Goal: Task Accomplishment & Management: Use online tool/utility

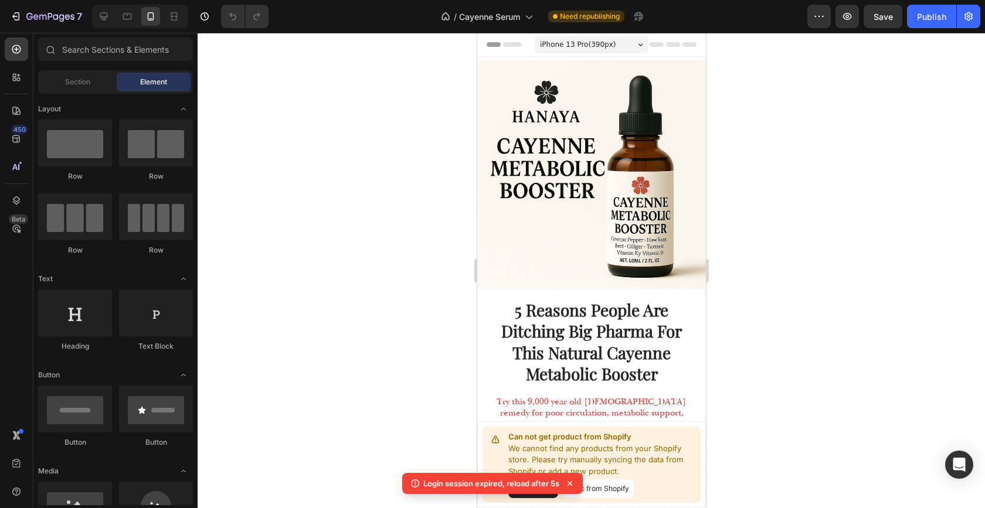
click at [442, 319] on div at bounding box center [592, 271] width 788 height 476
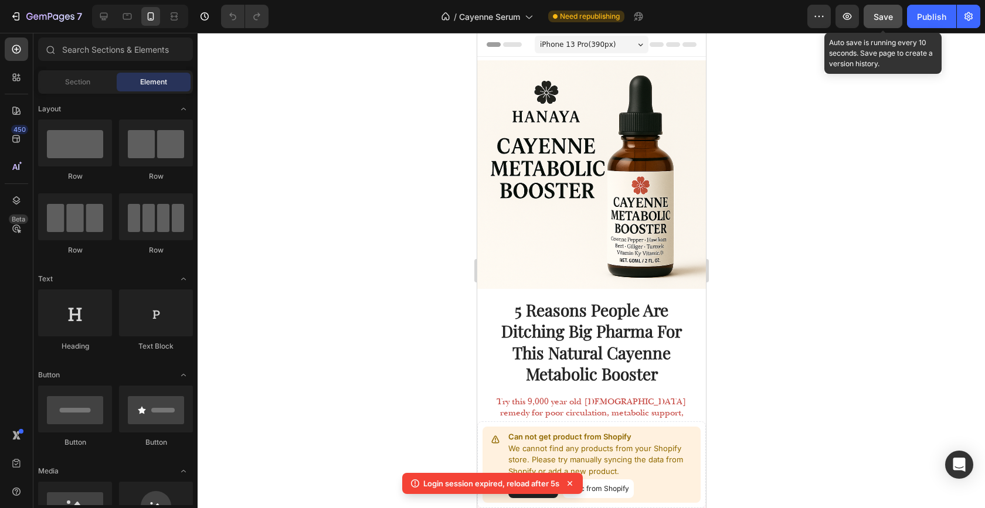
click at [889, 16] on span "Save" at bounding box center [883, 17] width 19 height 10
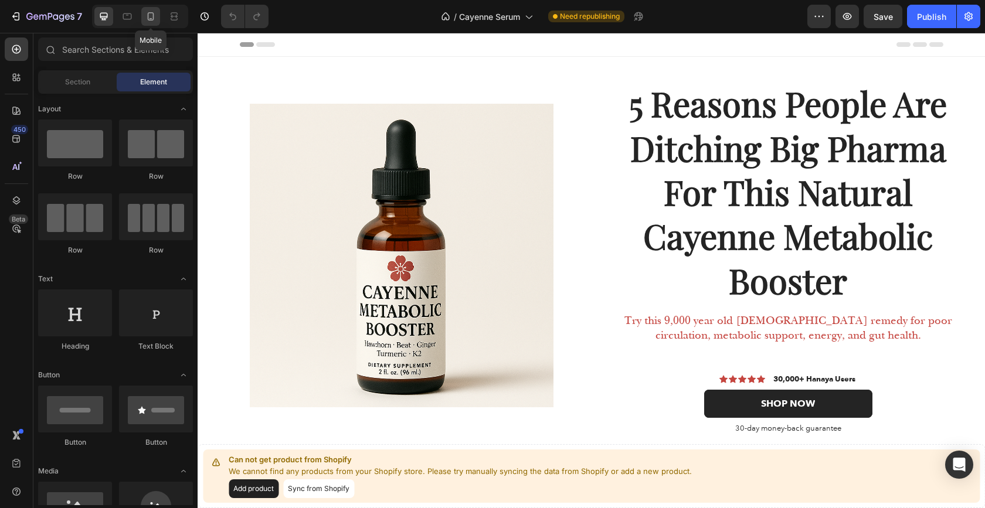
click at [145, 18] on icon at bounding box center [151, 17] width 12 height 12
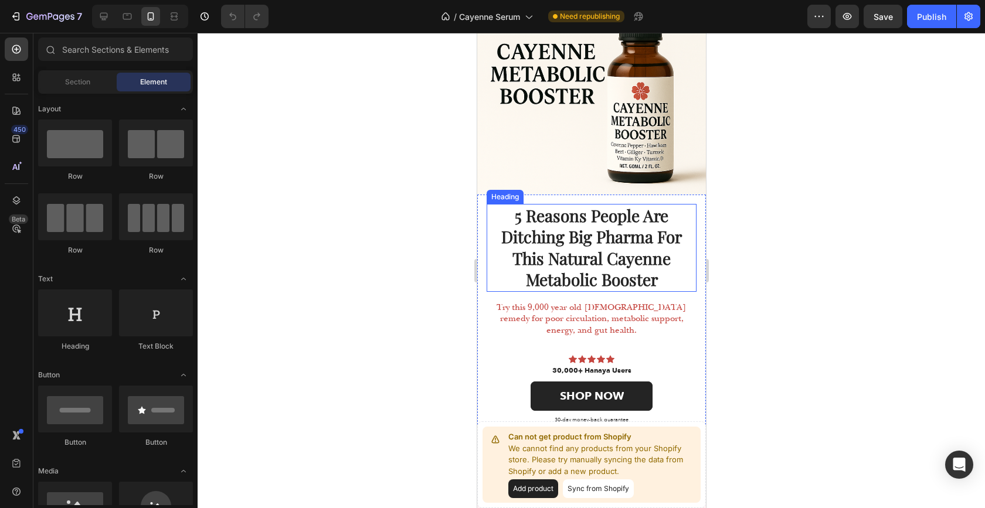
scroll to position [96, 0]
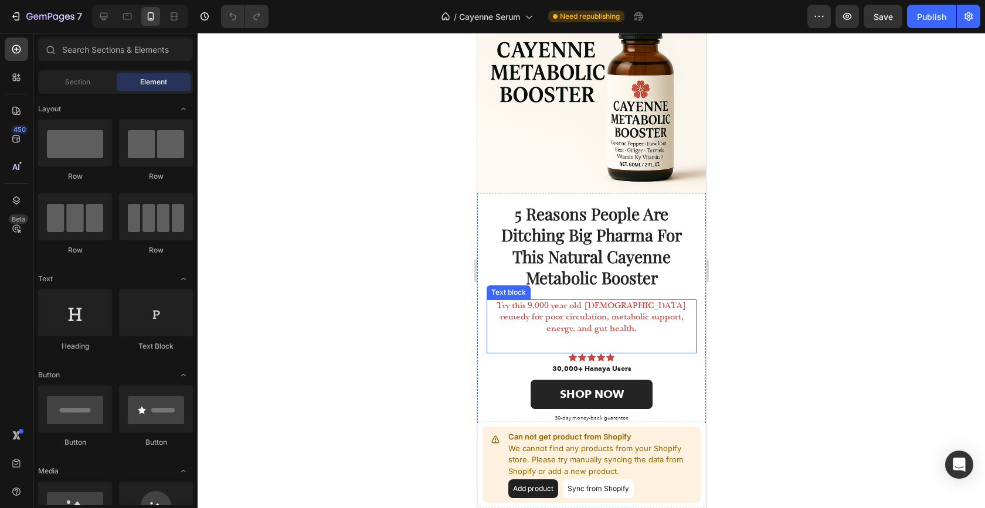
click at [581, 308] on span "Try this 9,000 year old [DEMOGRAPHIC_DATA] remedy for poor circulation, metabol…" at bounding box center [591, 317] width 190 height 33
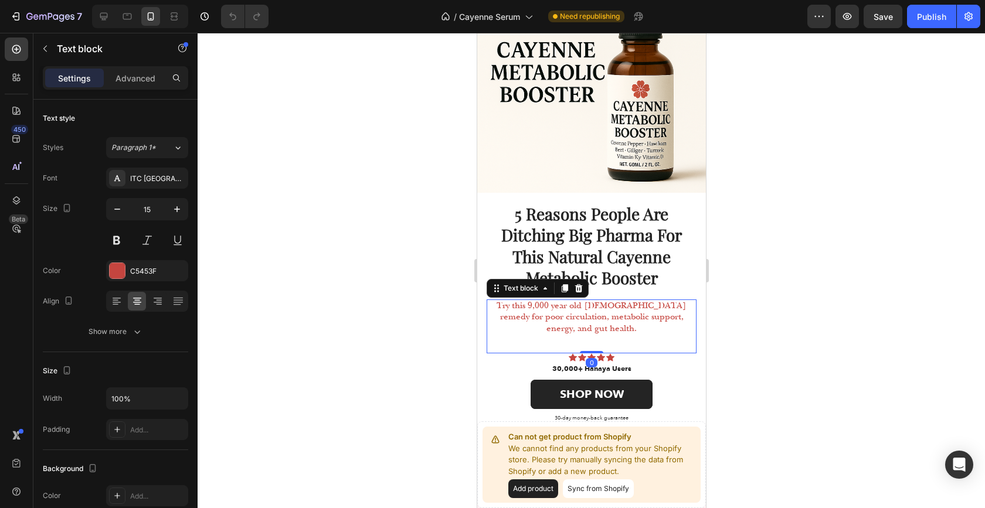
click at [480, 317] on div "5 Reasons People Are Ditching Big Pharma For This Natural Cayenne Metabolic Boo…" at bounding box center [591, 308] width 229 height 230
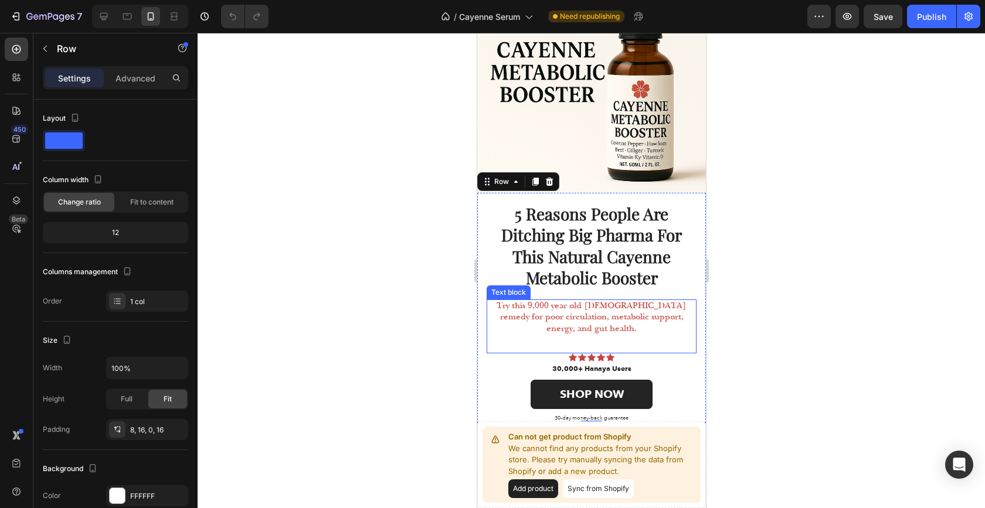
click at [506, 311] on span "Try this 9,000 year old [DEMOGRAPHIC_DATA] remedy for poor circulation, metabol…" at bounding box center [591, 317] width 190 height 33
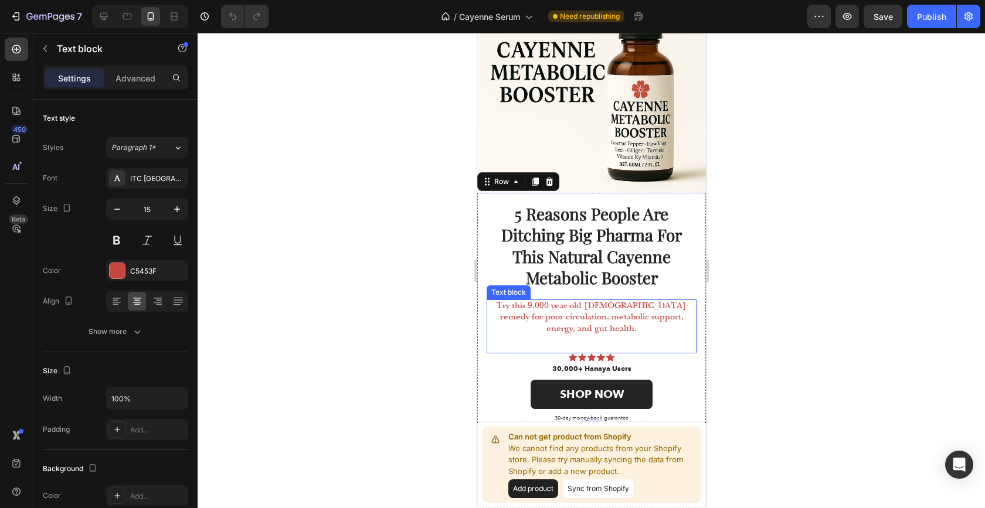
click at [506, 311] on span "Try this 9,000 year old [DEMOGRAPHIC_DATA] remedy for poor circulation, metabol…" at bounding box center [591, 317] width 190 height 33
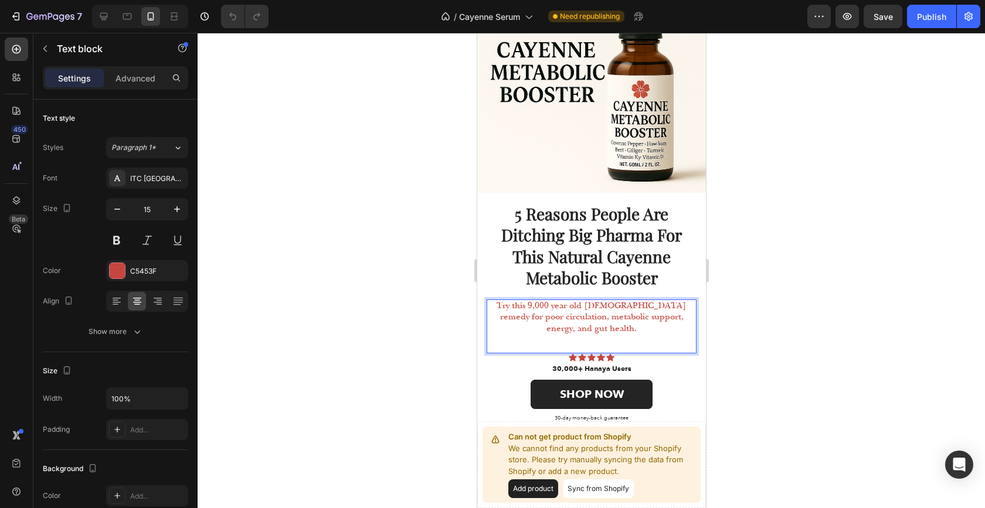
click at [496, 305] on span "Try this 9,000 year old [DEMOGRAPHIC_DATA] remedy for poor circulation, metabol…" at bounding box center [591, 317] width 190 height 33
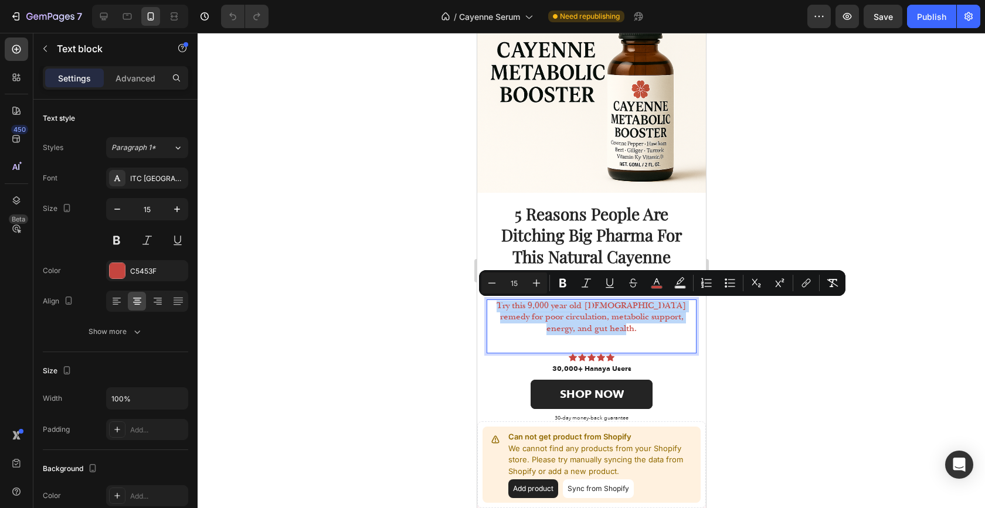
drag, startPoint x: 496, startPoint y: 305, endPoint x: 654, endPoint y: 328, distance: 160.1
click at [654, 328] on p "Try this 9,000 year old [DEMOGRAPHIC_DATA] remedy for poor circulation, metabol…" at bounding box center [591, 318] width 208 height 35
click at [657, 278] on icon "Editor contextual toolbar" at bounding box center [657, 283] width 12 height 12
type input "C5453F"
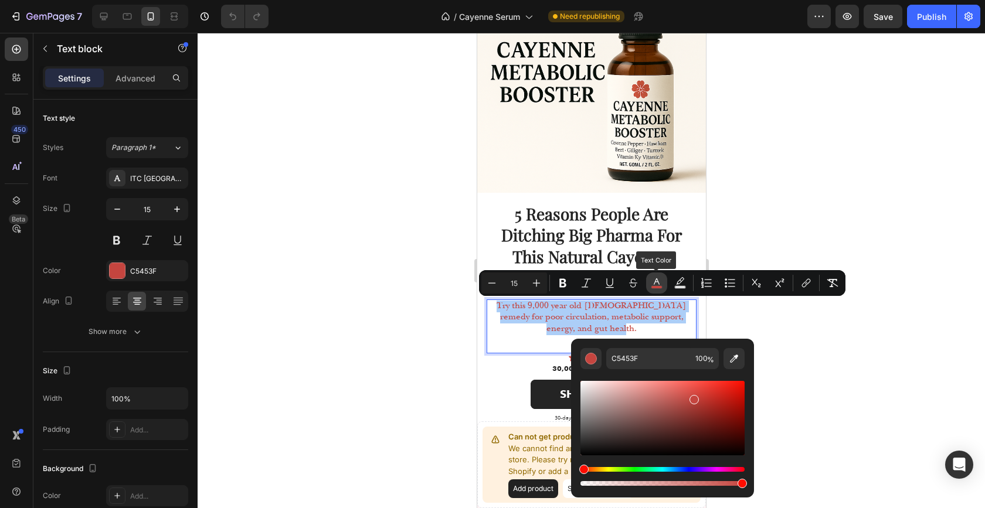
click at [657, 278] on icon "Editor contextual toolbar" at bounding box center [657, 283] width 12 height 12
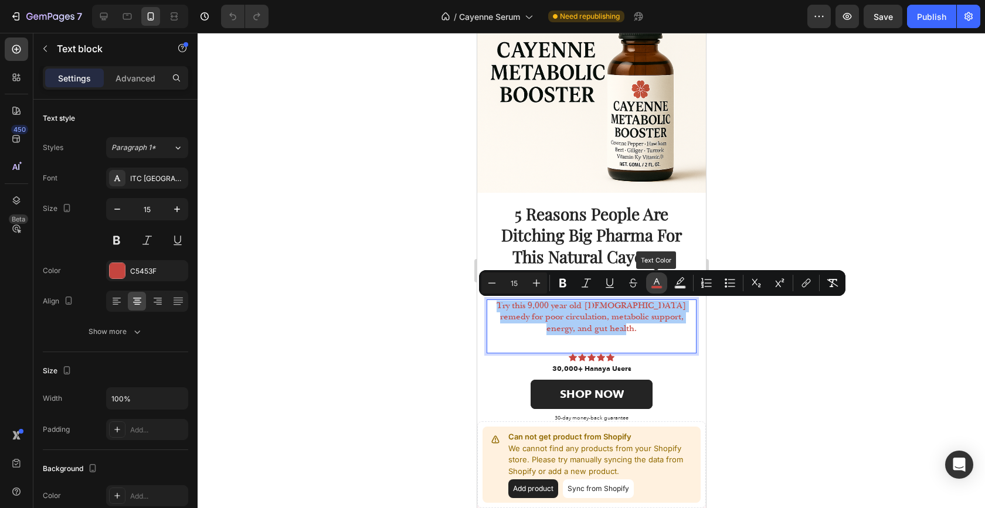
click at [657, 279] on icon "Editor contextual toolbar" at bounding box center [657, 282] width 6 height 6
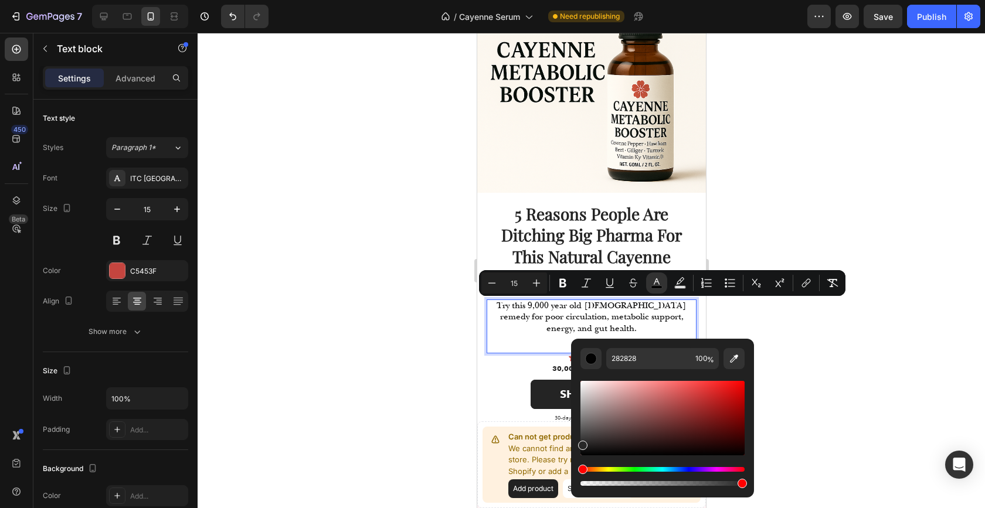
drag, startPoint x: 635, startPoint y: 440, endPoint x: 578, endPoint y: 444, distance: 56.4
click at [581, 444] on div "Editor contextual toolbar" at bounding box center [663, 418] width 164 height 74
type input "262626"
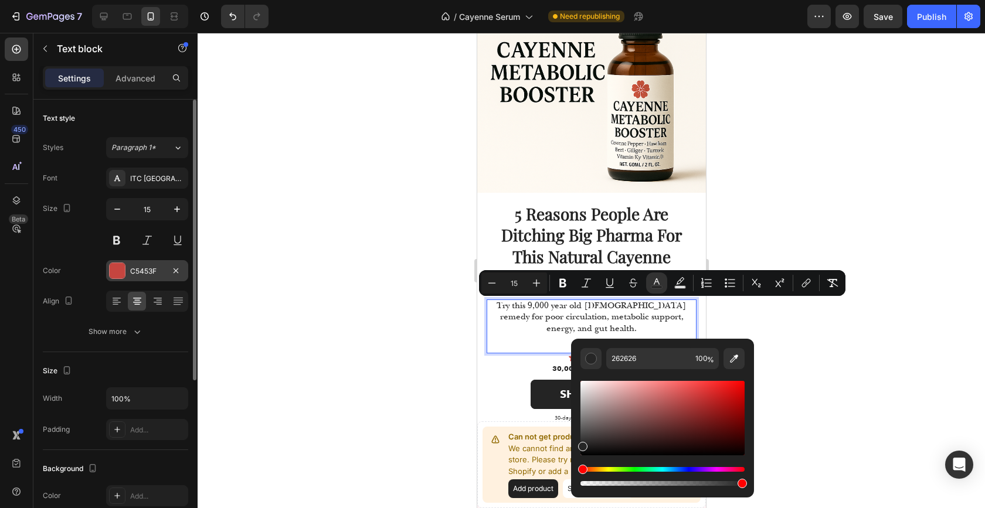
click at [170, 279] on div "C5453F" at bounding box center [147, 270] width 82 height 21
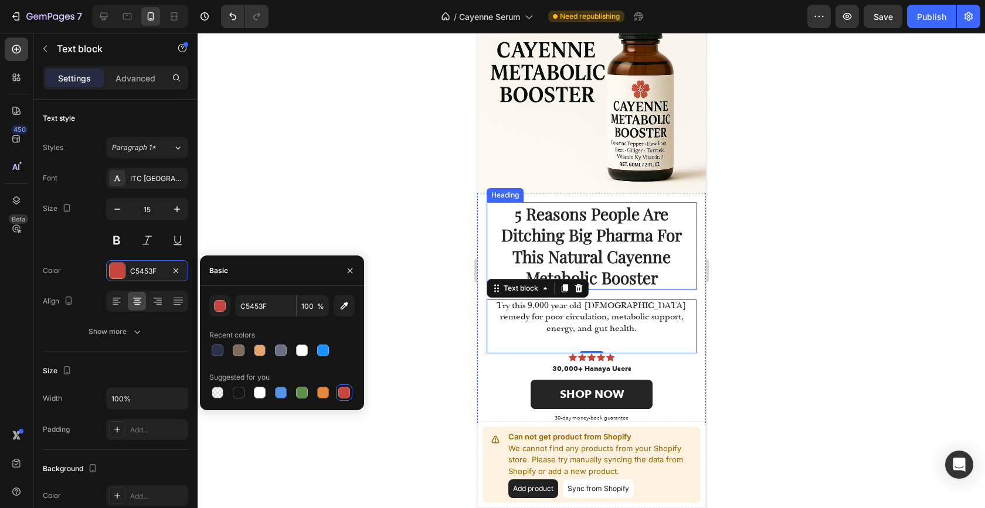
click at [562, 242] on h1 "5 Reasons People Are Ditching Big Pharma For This Natural Cayenne Metabolic Boo…" at bounding box center [591, 246] width 210 height 88
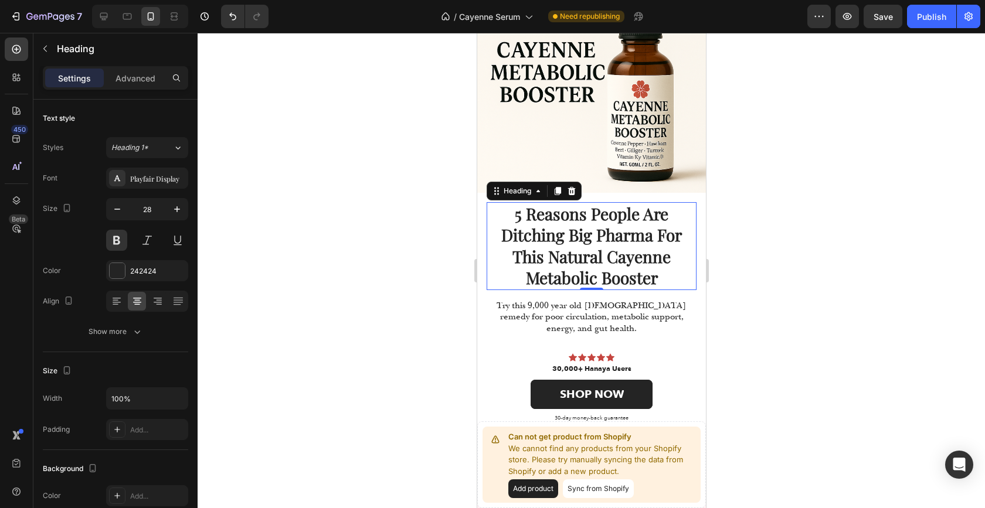
click at [562, 242] on h1 "5 Reasons People Are Ditching Big Pharma For This Natural Cayenne Metabolic Boo…" at bounding box center [591, 246] width 210 height 88
click at [562, 242] on p "5 Reasons People Are Ditching Big Pharma For This Natural Cayenne Metabolic Boo…" at bounding box center [591, 247] width 208 height 86
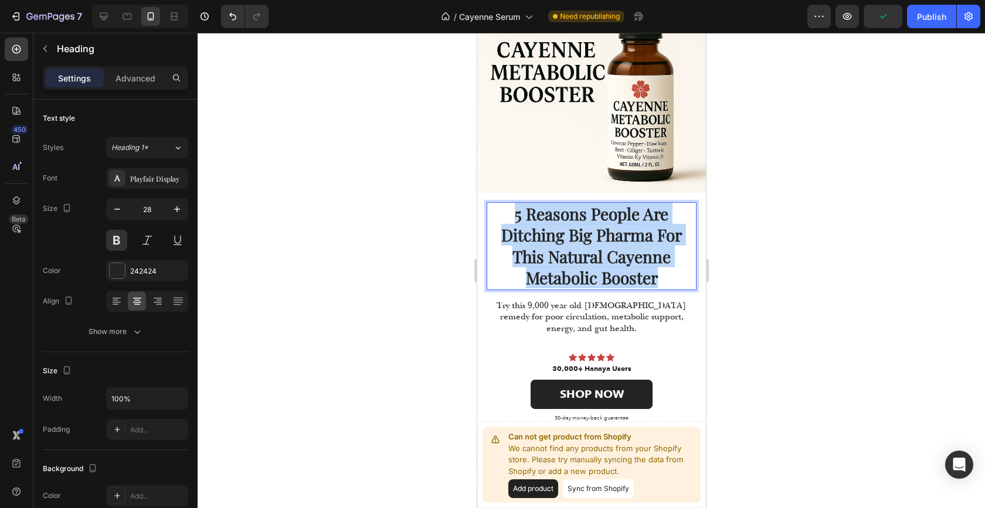
click at [562, 242] on p "5 Reasons People Are Ditching Big Pharma For This Natural Cayenne Metabolic Boo…" at bounding box center [591, 247] width 208 height 86
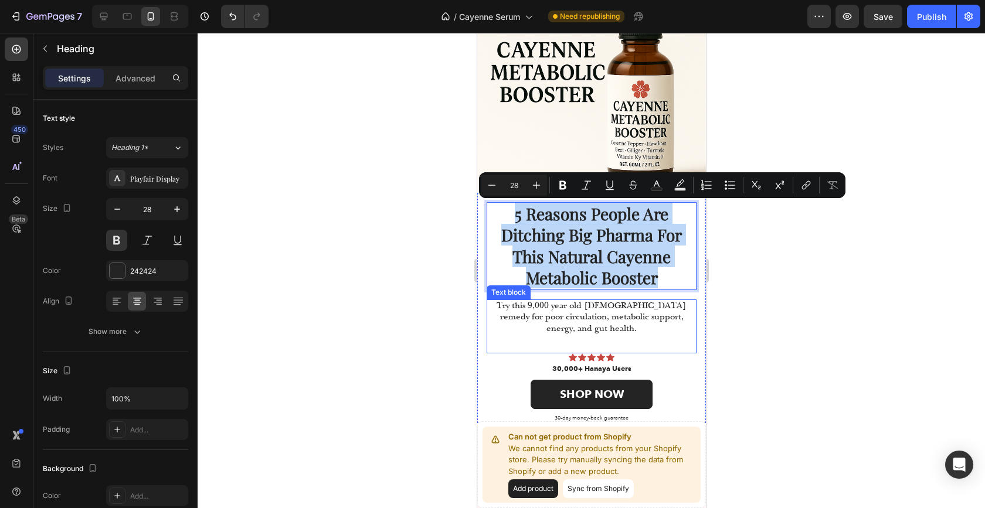
click at [570, 319] on span "Try this 9,000 year old [DEMOGRAPHIC_DATA] remedy for poor circulation, metabol…" at bounding box center [591, 317] width 190 height 33
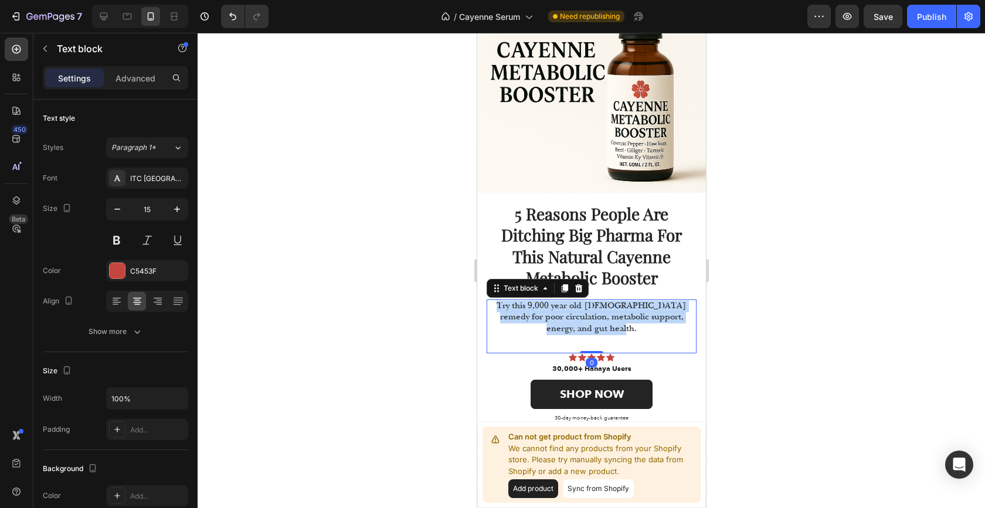
click at [570, 319] on span "Try this 9,000 year old [DEMOGRAPHIC_DATA] remedy for poor circulation, metabol…" at bounding box center [591, 317] width 190 height 33
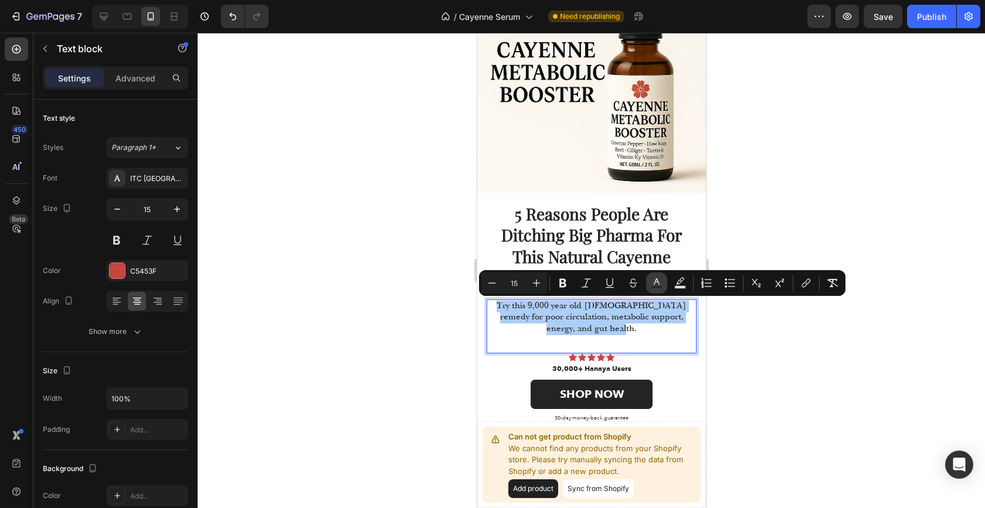
click at [660, 283] on icon "Editor contextual toolbar" at bounding box center [657, 283] width 12 height 12
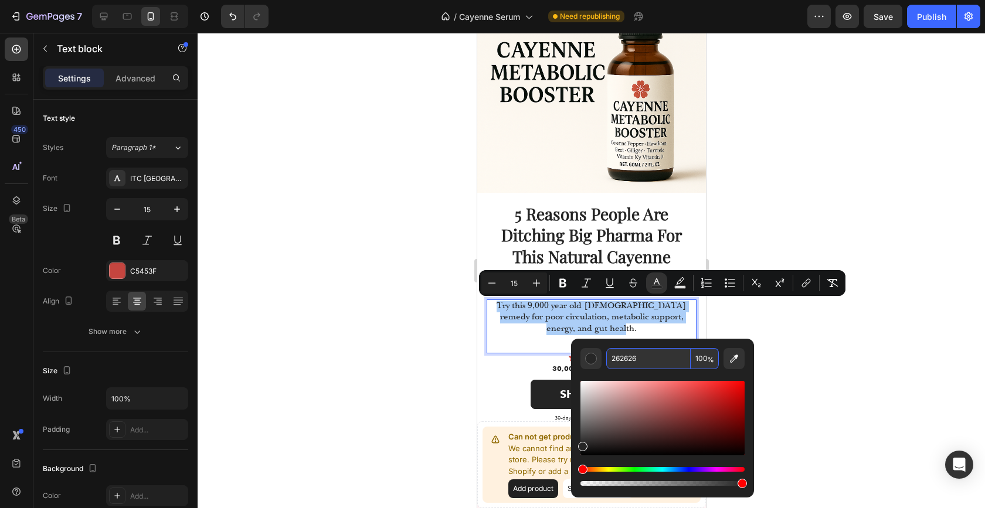
click at [652, 352] on input "262626" at bounding box center [648, 358] width 84 height 21
type input "242424"
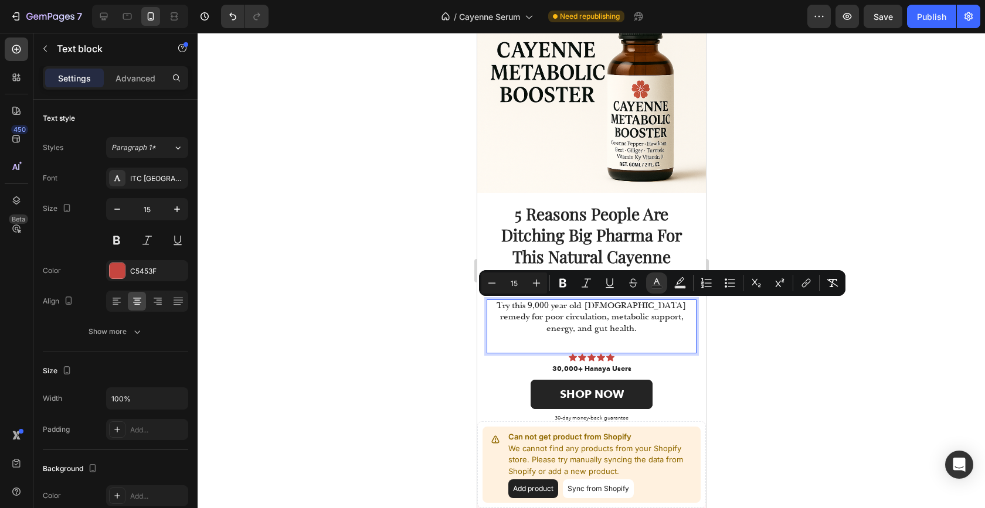
click at [779, 361] on div at bounding box center [592, 271] width 788 height 476
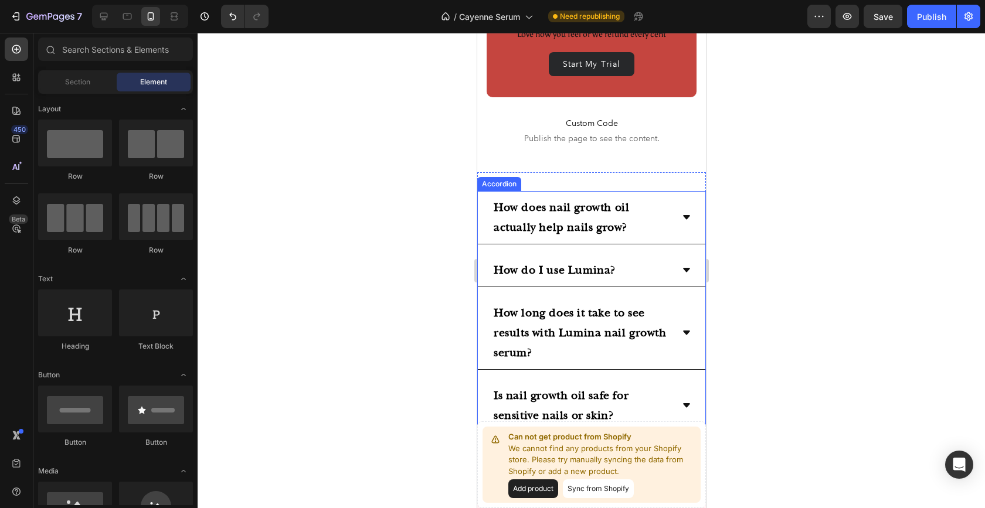
scroll to position [4024, 0]
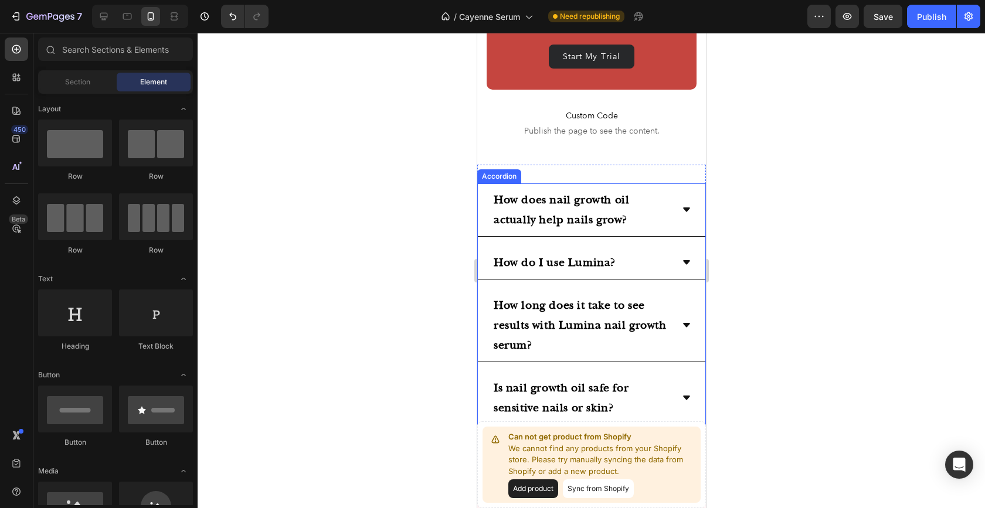
click at [686, 263] on icon at bounding box center [686, 262] width 7 height 4
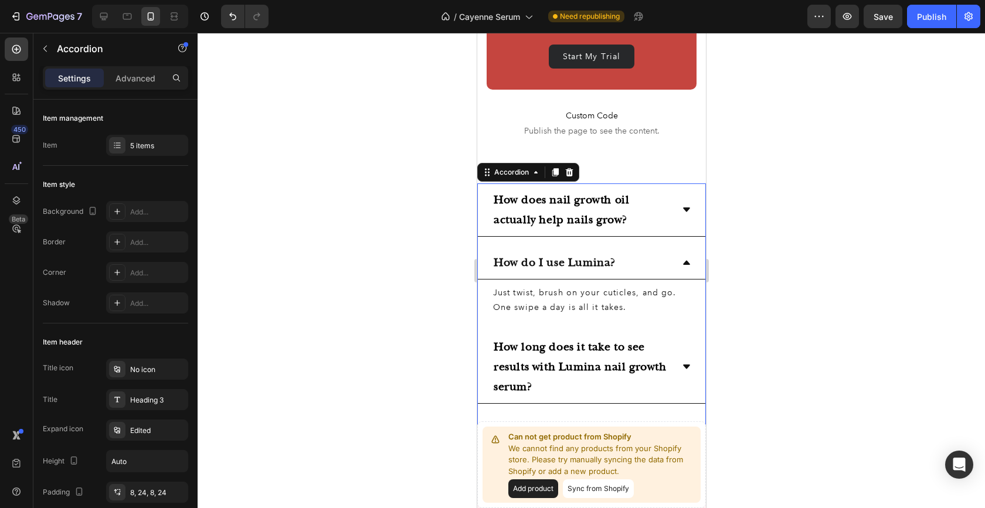
click at [686, 263] on icon at bounding box center [686, 263] width 7 height 4
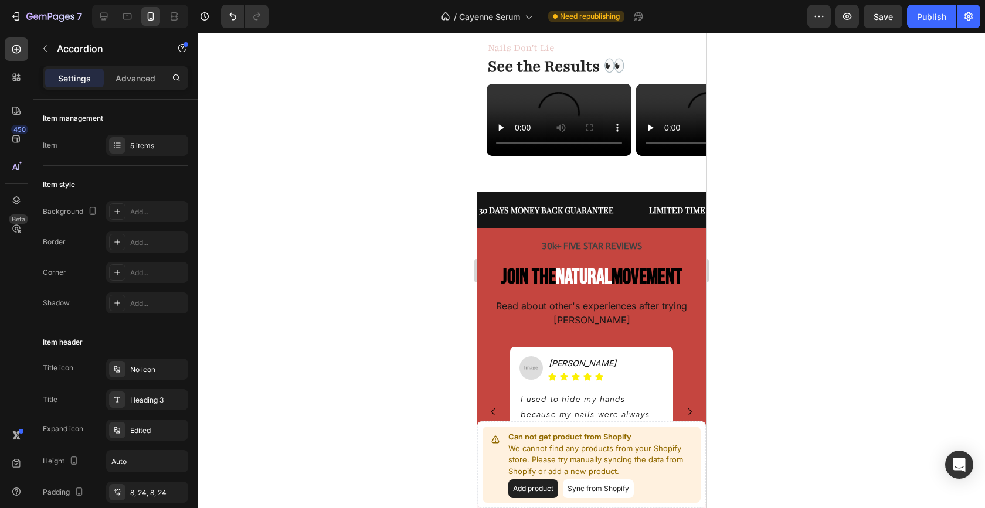
scroll to position [2620, 0]
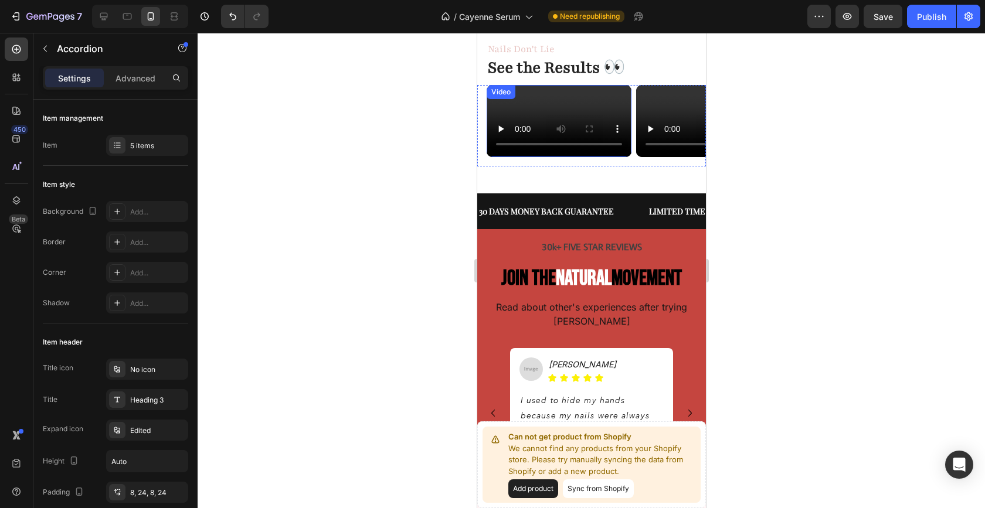
click at [550, 132] on video at bounding box center [558, 121] width 145 height 72
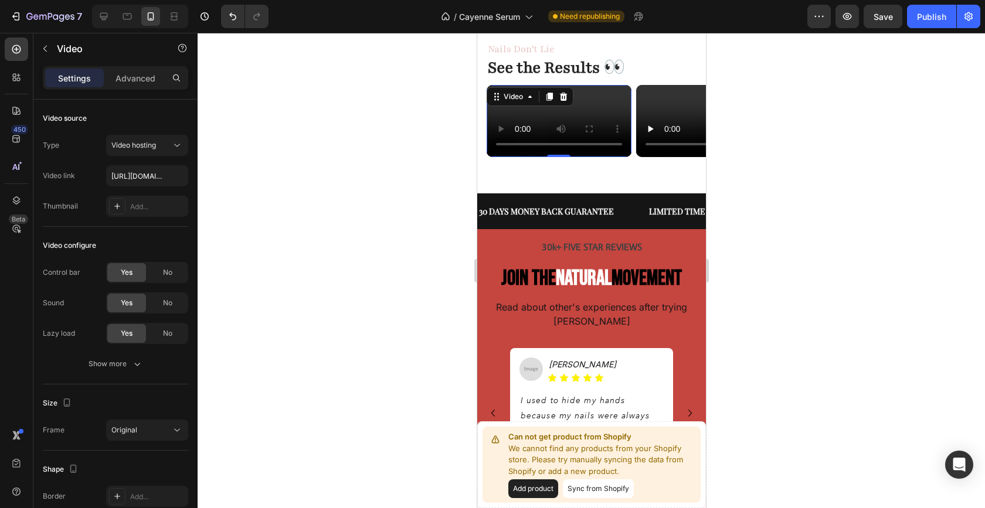
click at [550, 132] on video at bounding box center [558, 121] width 145 height 72
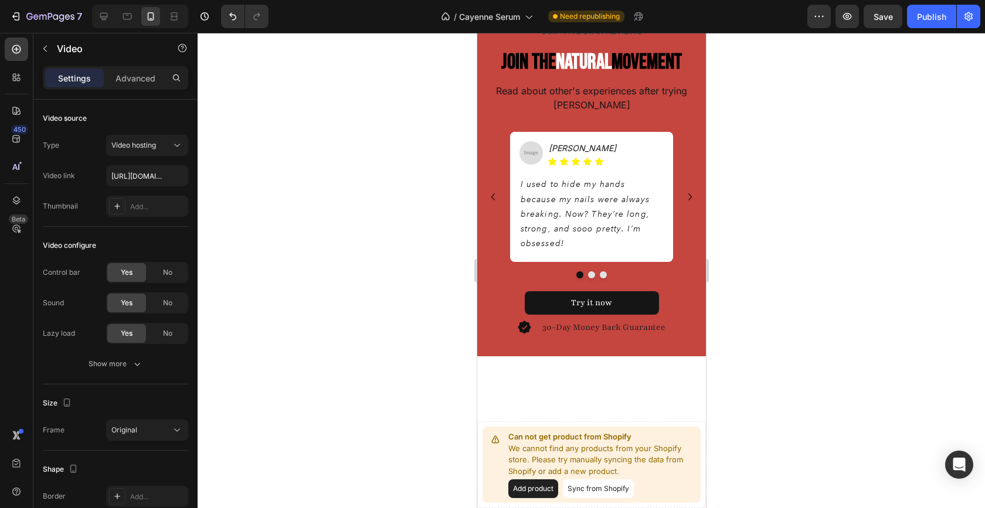
scroll to position [2841, 0]
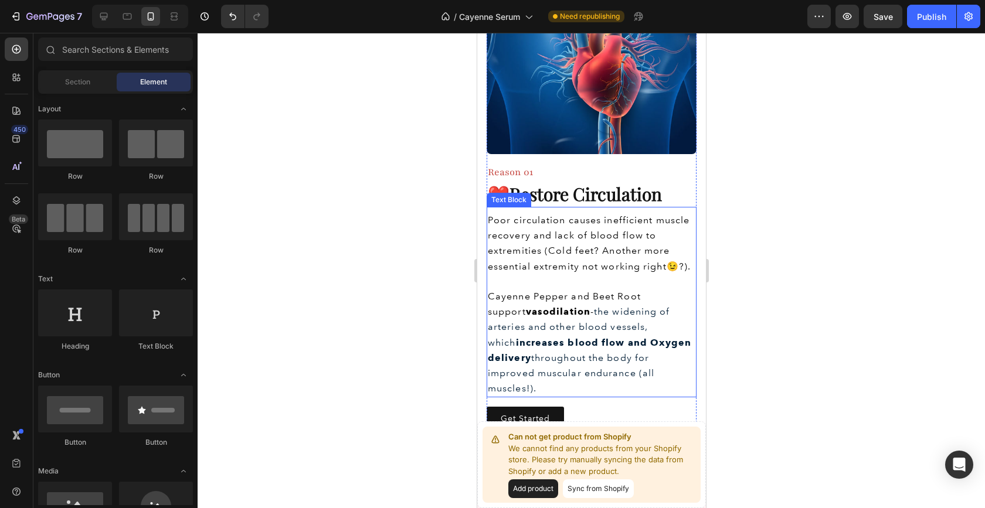
scroll to position [637, 0]
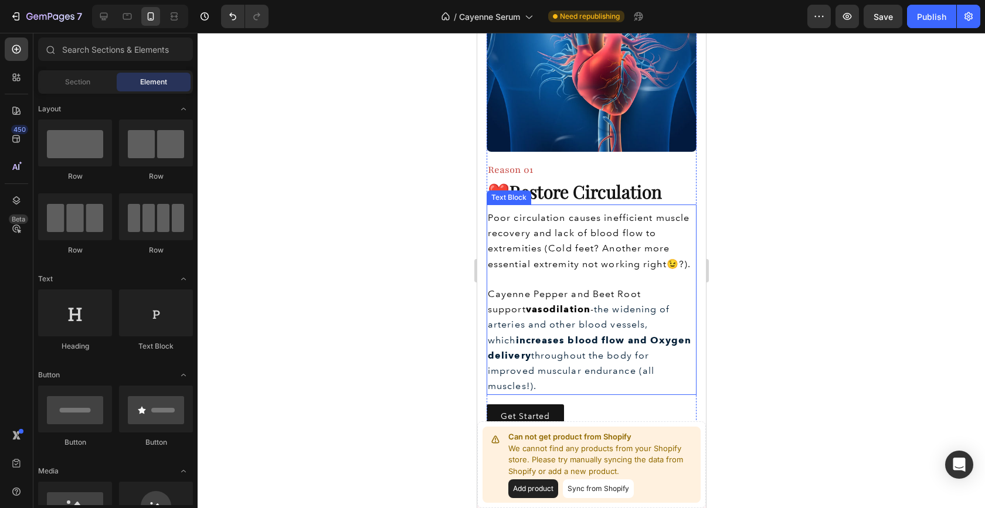
click at [490, 217] on span "Poor circulation causes inefficient muscle recovery and lack of blood flow to e…" at bounding box center [588, 240] width 203 height 57
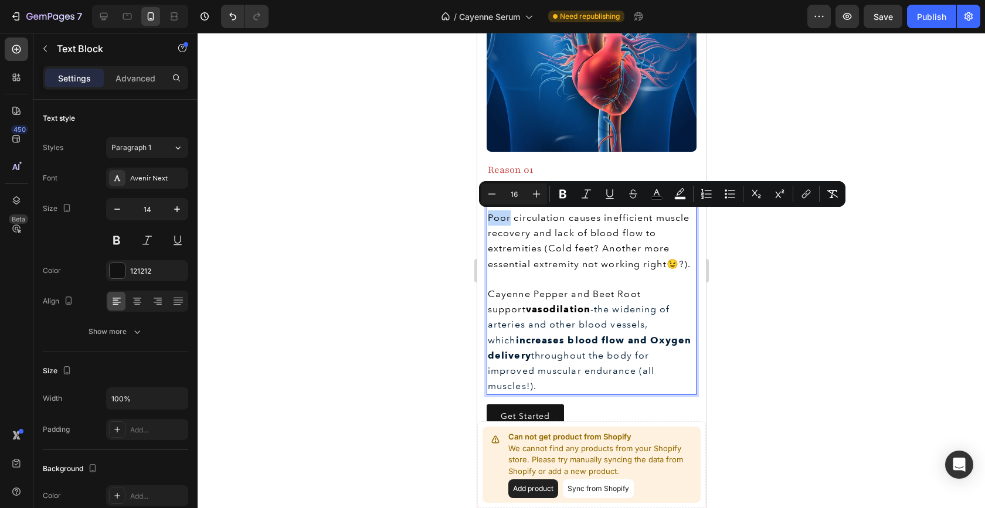
click at [490, 217] on span "Poor circulation causes inefficient muscle recovery and lack of blood flow to e…" at bounding box center [588, 240] width 203 height 57
drag, startPoint x: 489, startPoint y: 215, endPoint x: 665, endPoint y: 375, distance: 237.5
click at [665, 375] on div "Poor circulation causes inefficient muscle recovery and lack of blood flow to e…" at bounding box center [591, 302] width 210 height 186
copy div "Poor circulation causes inefficient muscle recovery and lack of blood flow to e…"
click at [653, 405] on div "Get Started Button" at bounding box center [591, 417] width 210 height 24
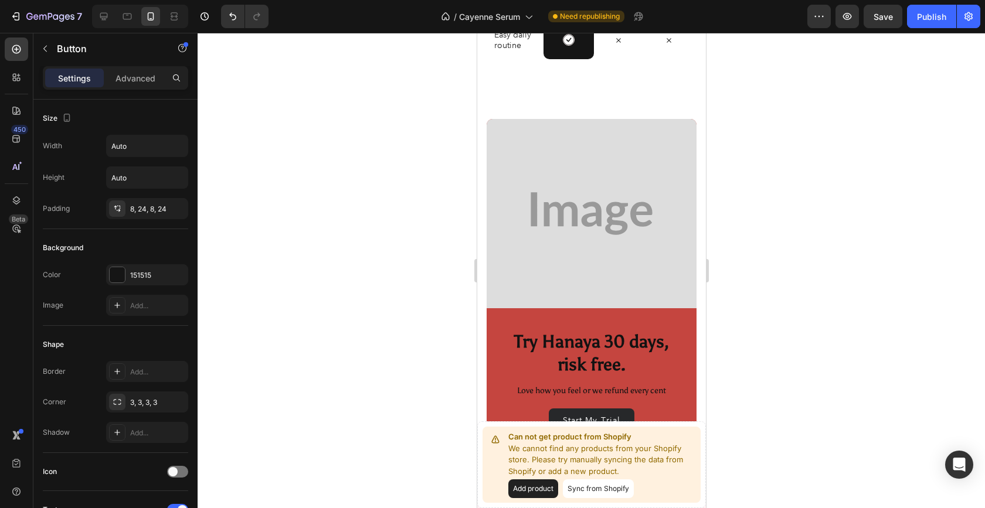
scroll to position [3654, 0]
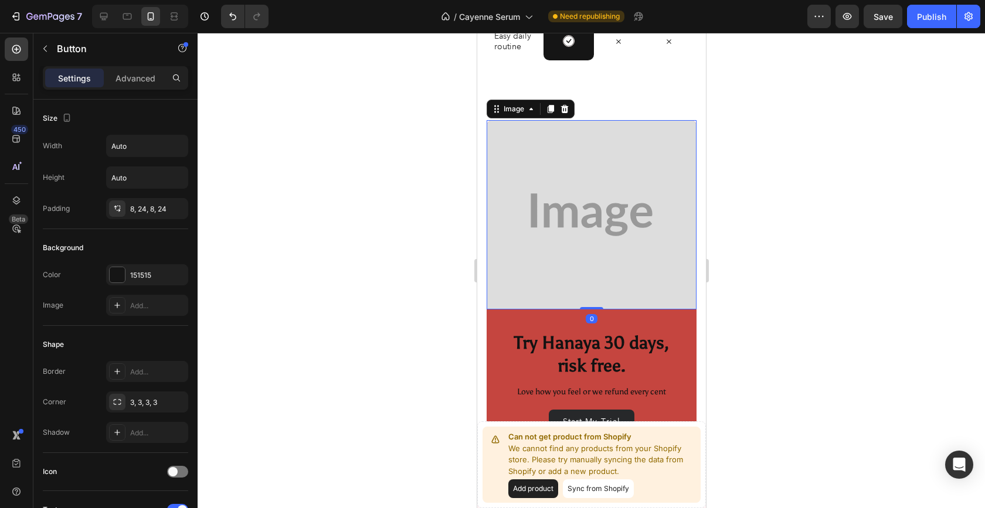
click at [585, 235] on img at bounding box center [591, 214] width 210 height 189
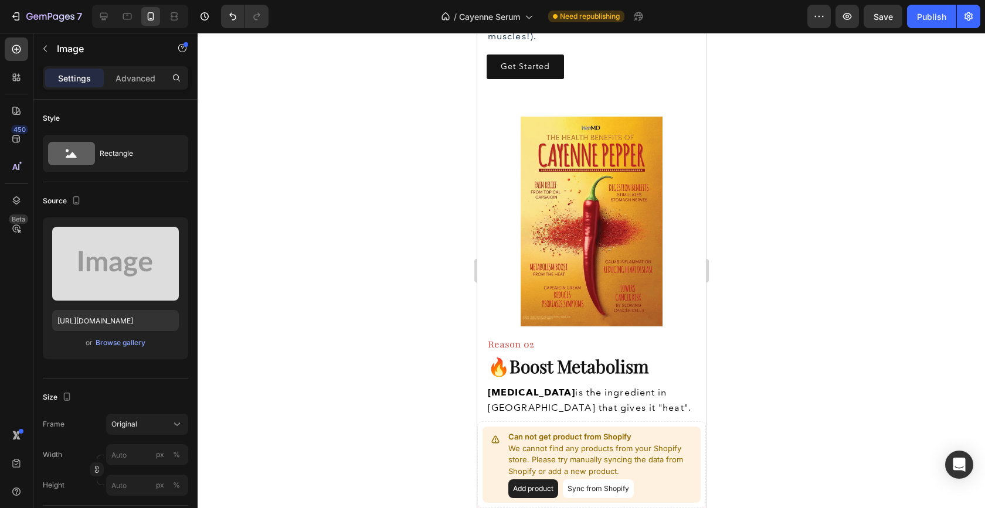
scroll to position [995, 0]
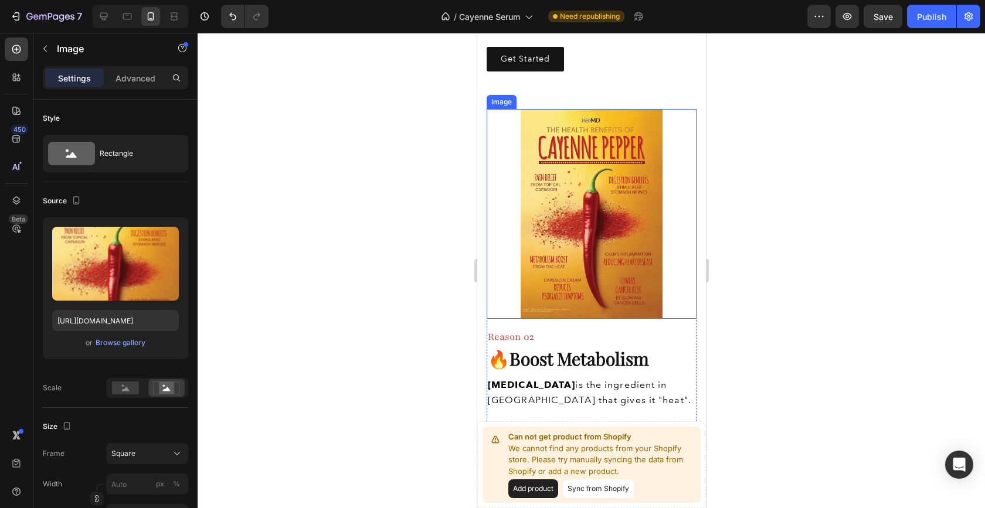
click at [580, 208] on img at bounding box center [591, 214] width 210 height 210
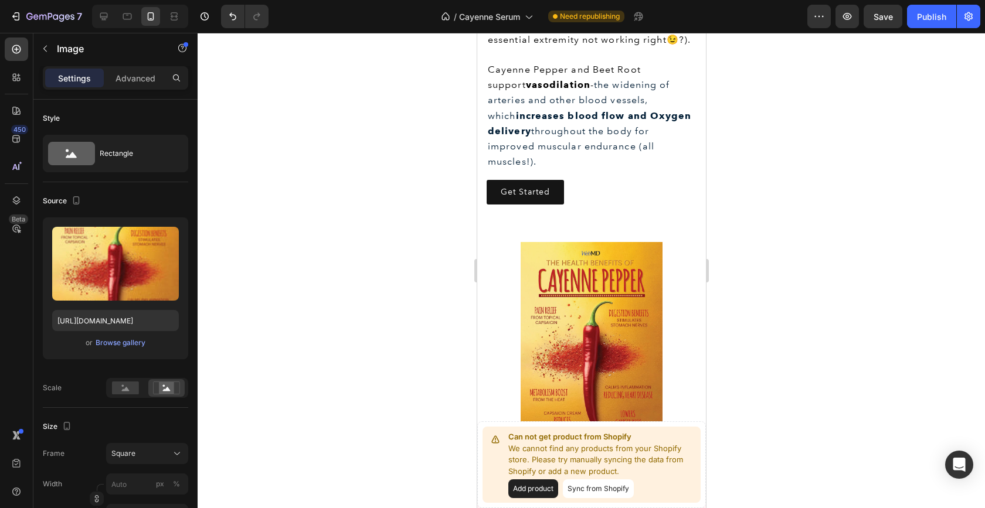
scroll to position [1000, 0]
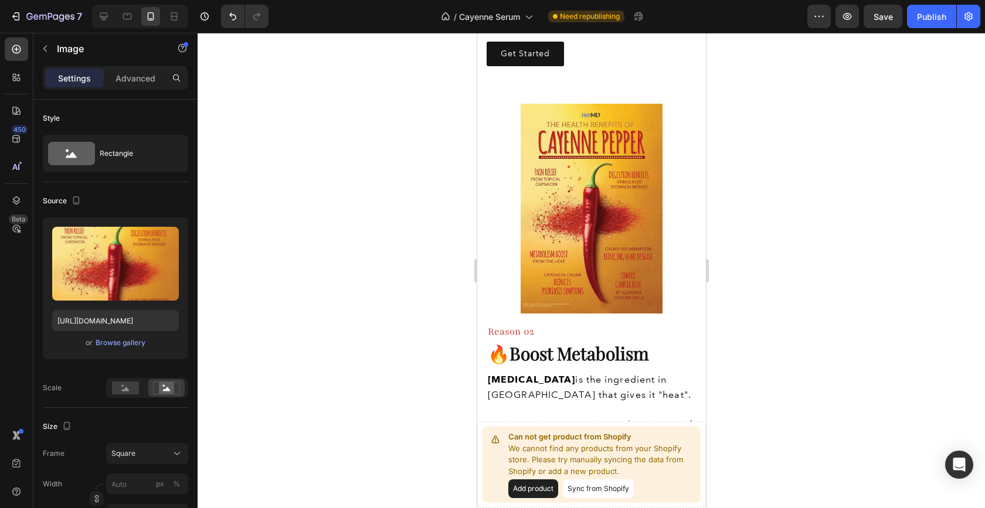
click at [581, 165] on img at bounding box center [591, 209] width 210 height 210
click at [575, 199] on img at bounding box center [591, 209] width 210 height 210
click at [555, 235] on img at bounding box center [591, 209] width 210 height 210
click at [560, 200] on img at bounding box center [591, 209] width 210 height 210
click at [560, 140] on img at bounding box center [591, 209] width 210 height 210
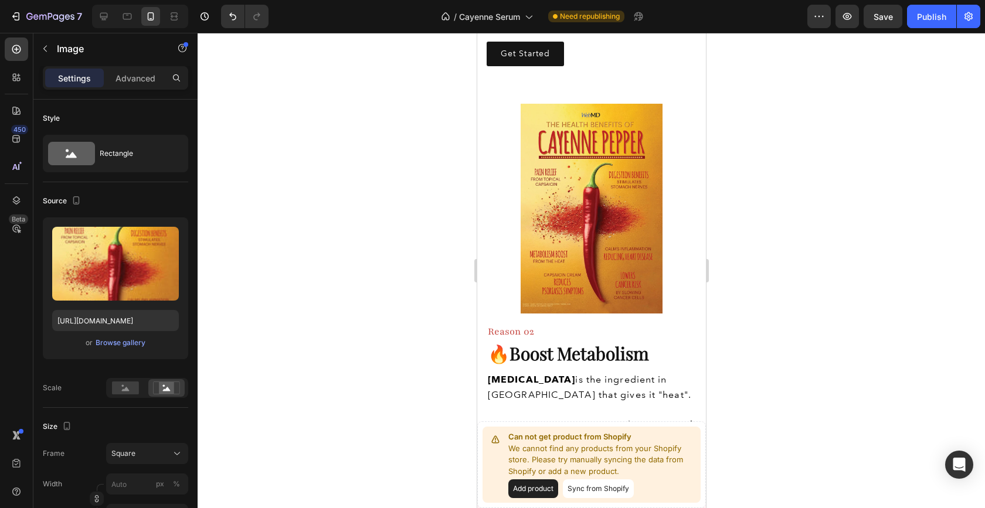
click at [496, 157] on img at bounding box center [591, 209] width 210 height 210
click at [544, 169] on img at bounding box center [591, 209] width 210 height 210
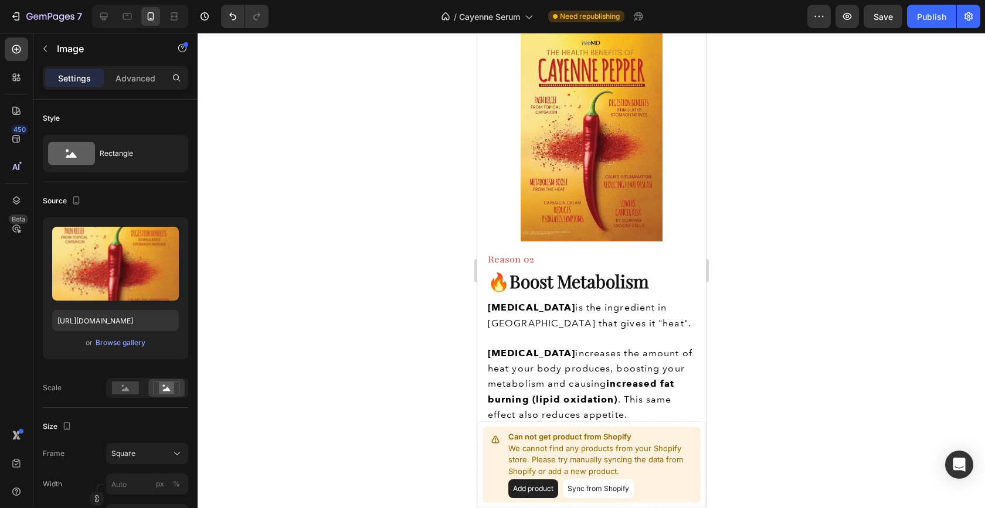
scroll to position [1056, 0]
click at [575, 233] on img at bounding box center [591, 137] width 210 height 210
click at [622, 175] on img at bounding box center [591, 137] width 210 height 210
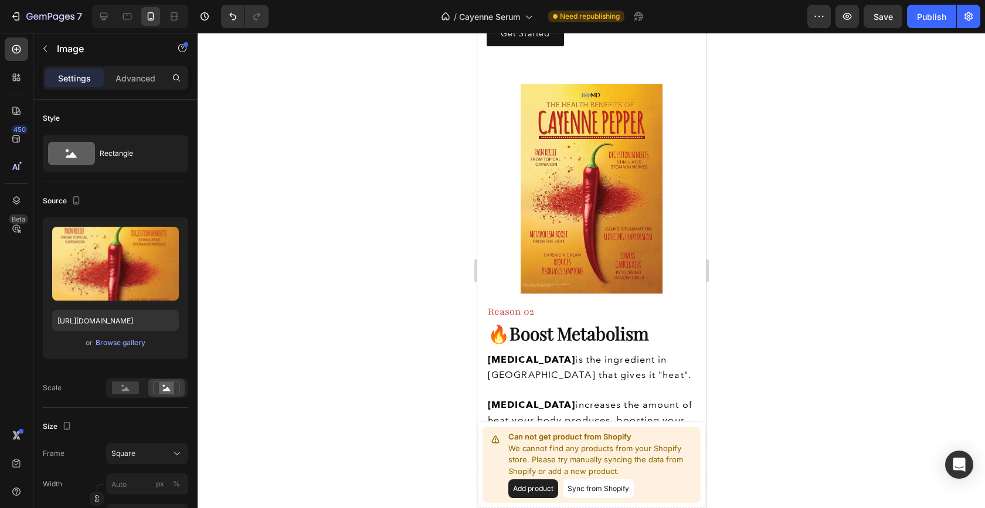
scroll to position [1012, 0]
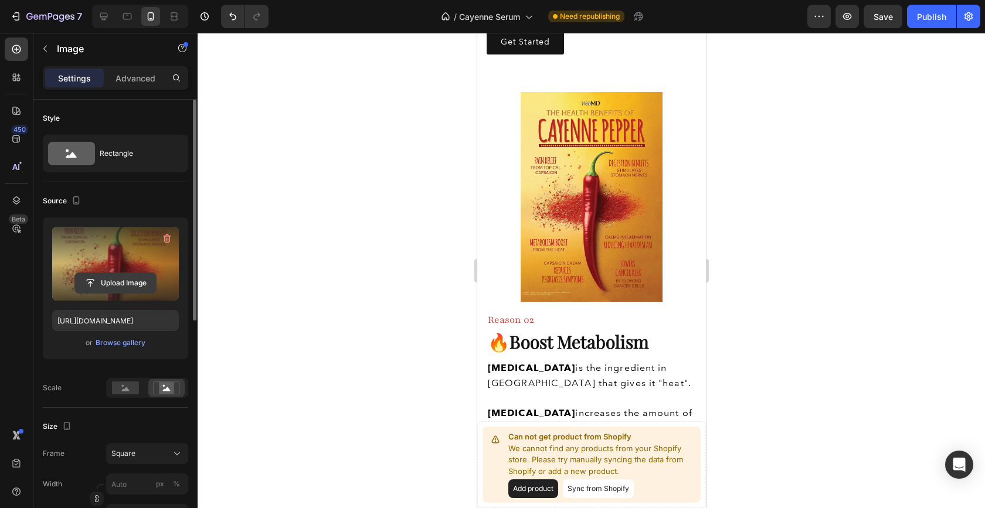
click at [116, 282] on input "file" at bounding box center [115, 283] width 81 height 20
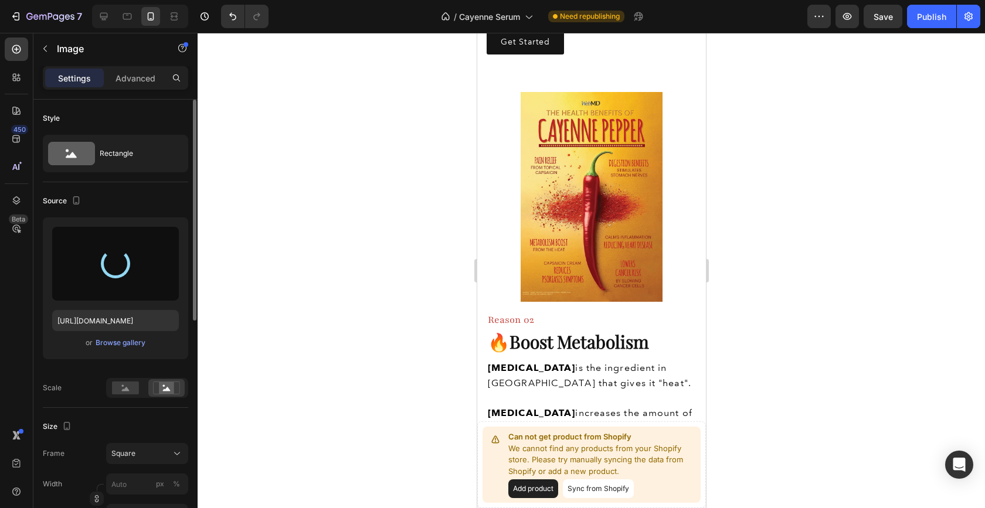
type input "[URL][DOMAIN_NAME]"
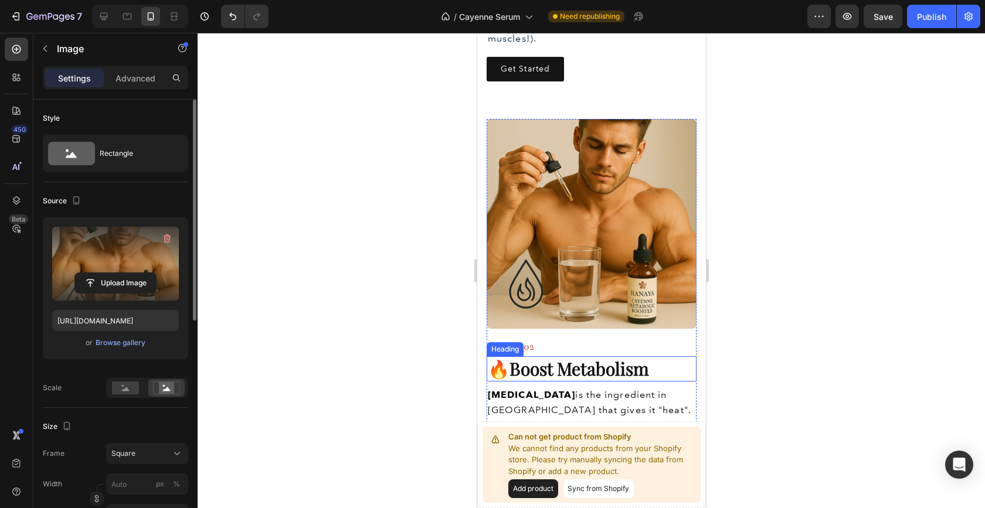
scroll to position [989, 0]
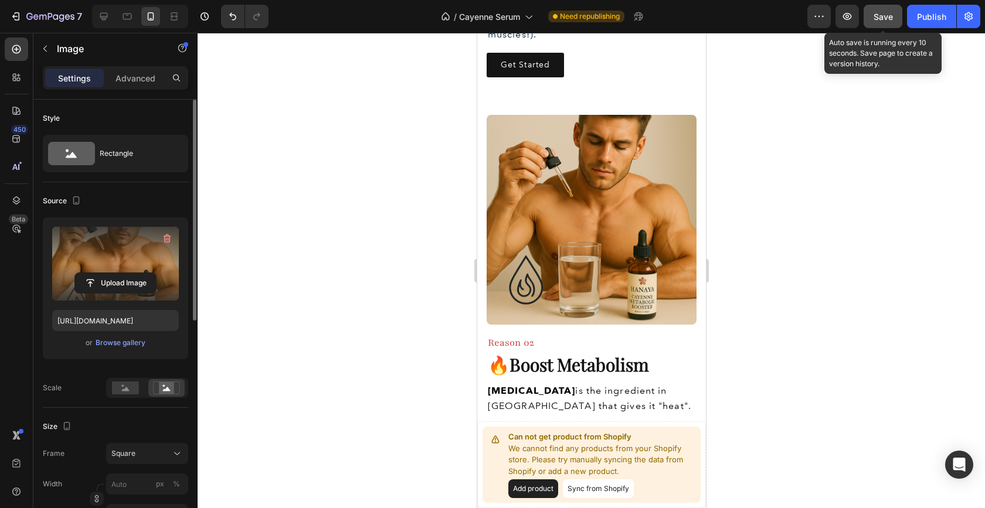
click at [892, 12] on span "Save" at bounding box center [883, 17] width 19 height 10
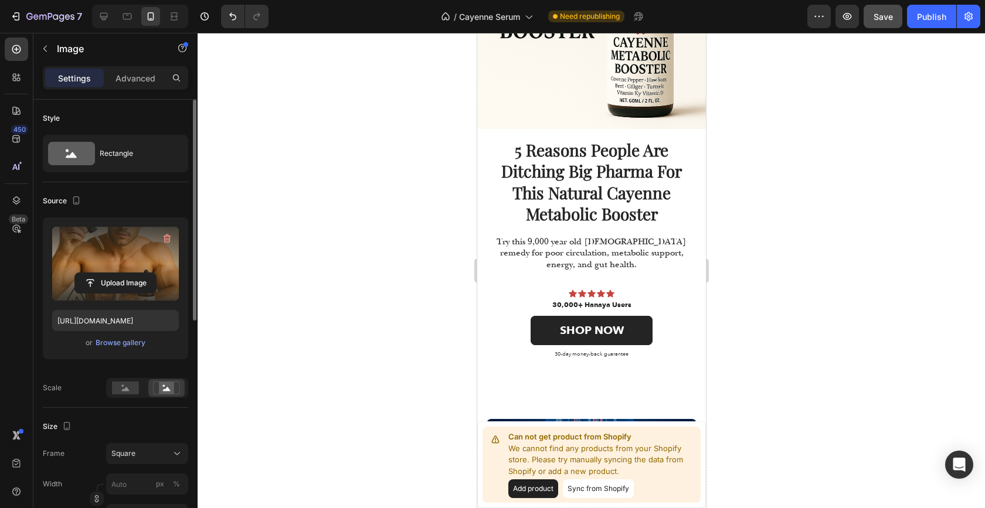
scroll to position [161, 0]
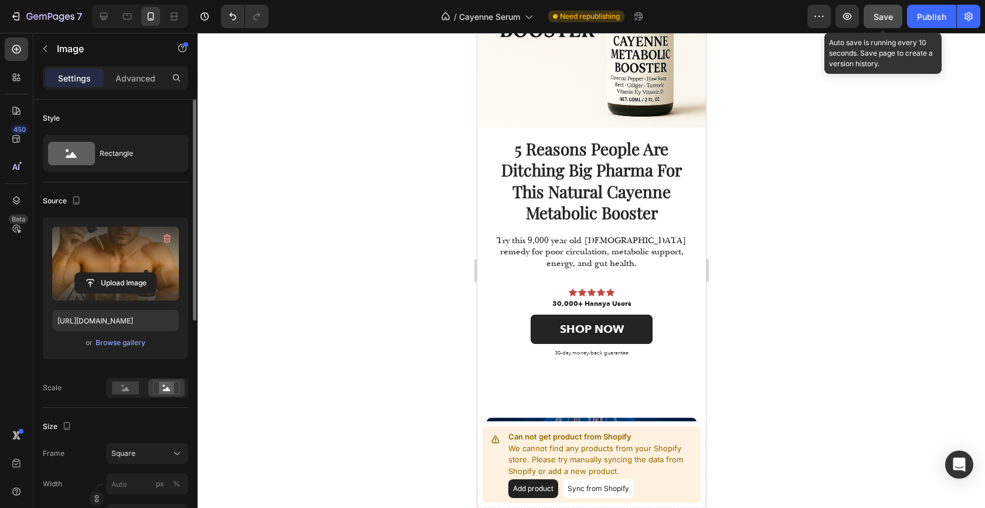
click at [879, 20] on span "Save" at bounding box center [883, 17] width 19 height 10
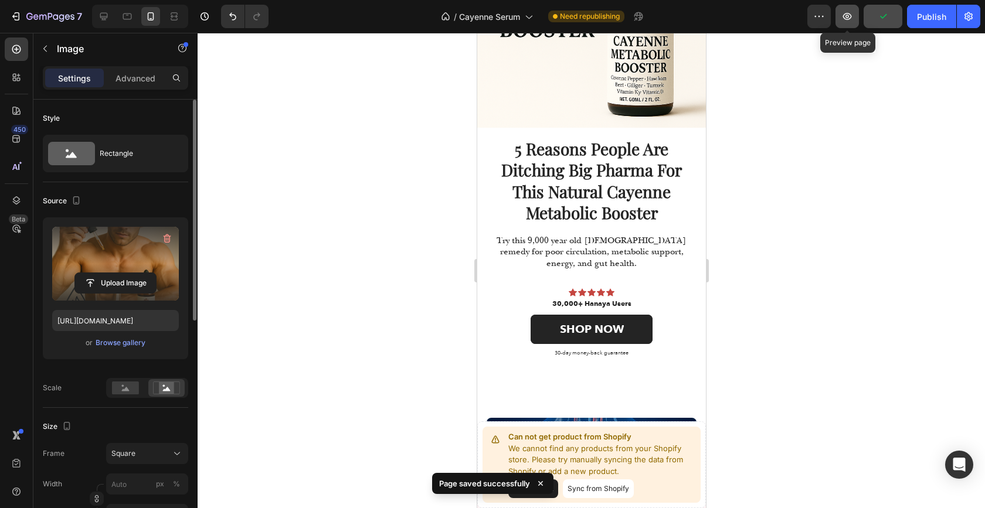
click at [847, 16] on icon "button" at bounding box center [848, 17] width 12 height 12
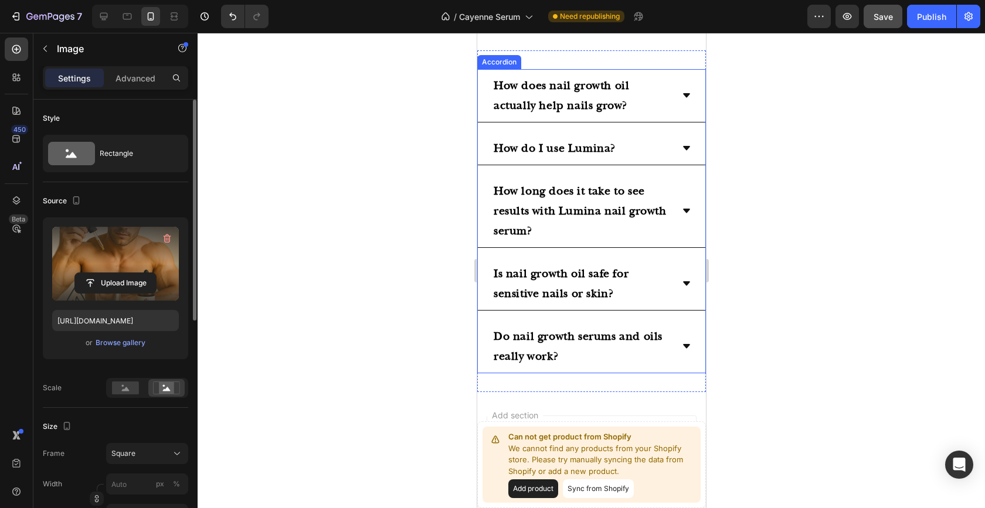
scroll to position [4027, 0]
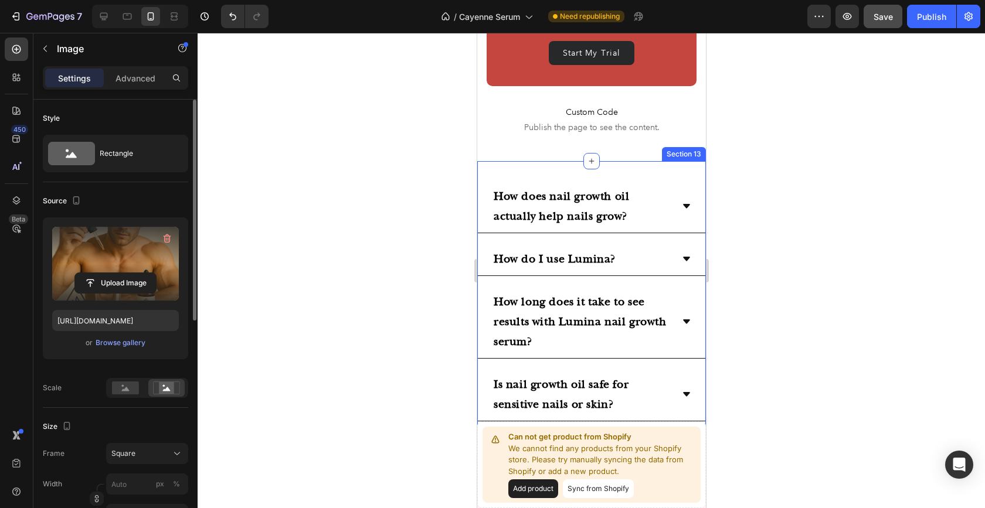
click at [549, 175] on div "How does nail growth oil actually help nails grow? How do I use Lumina? How lon…" at bounding box center [591, 332] width 229 height 342
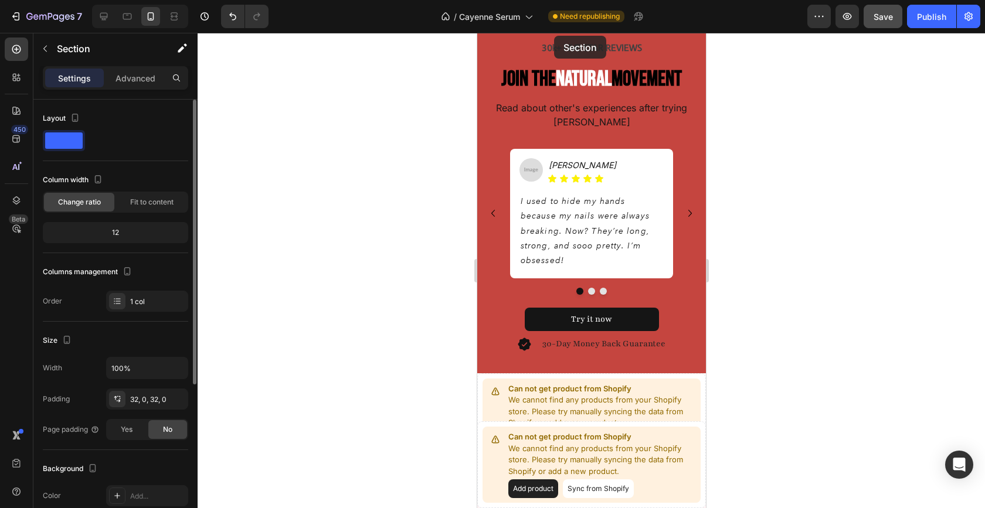
scroll to position [2950, 0]
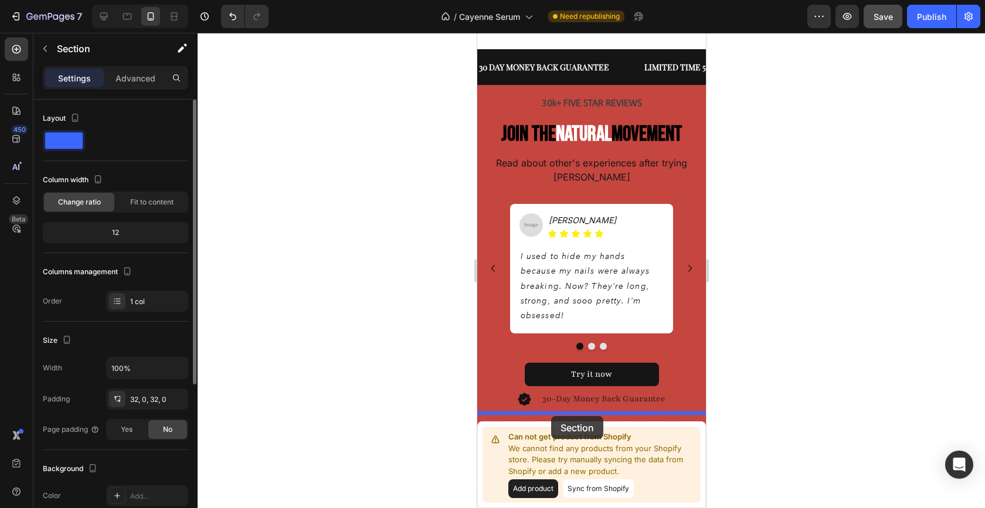
drag, startPoint x: 549, startPoint y: 175, endPoint x: 551, endPoint y: 416, distance: 241.6
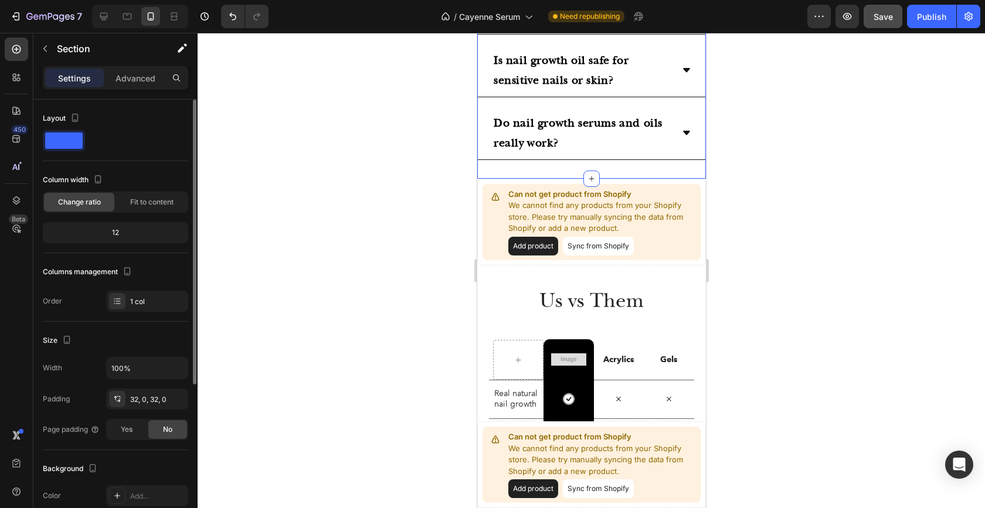
scroll to position [3517, 0]
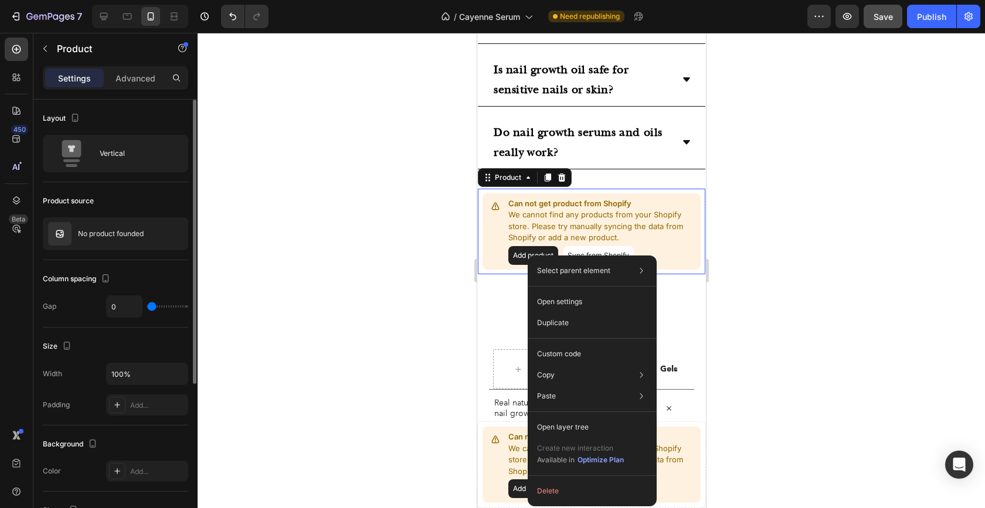
click at [524, 248] on button "Add product" at bounding box center [533, 255] width 50 height 19
